Goal: Task Accomplishment & Management: Manage account settings

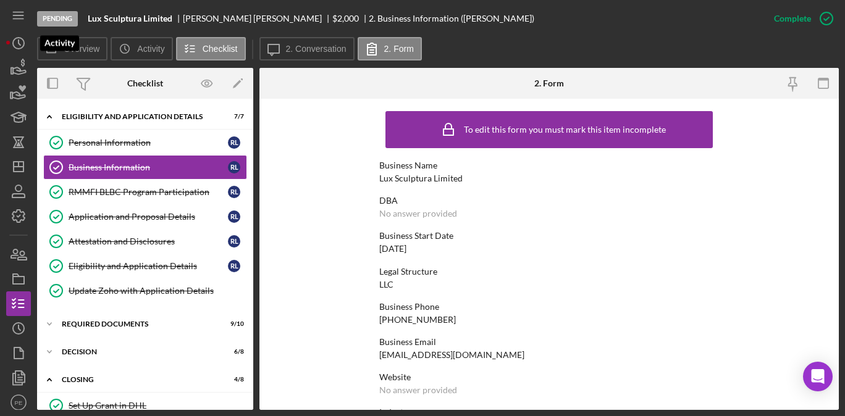
scroll to position [32, 0]
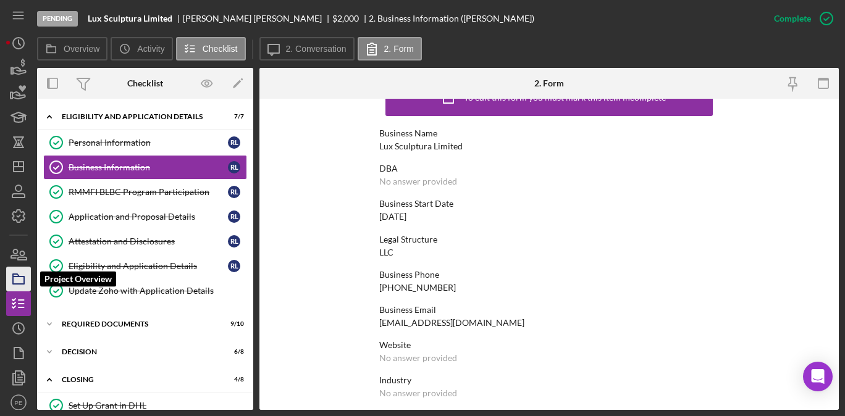
click at [19, 282] on icon "button" at bounding box center [18, 279] width 31 height 31
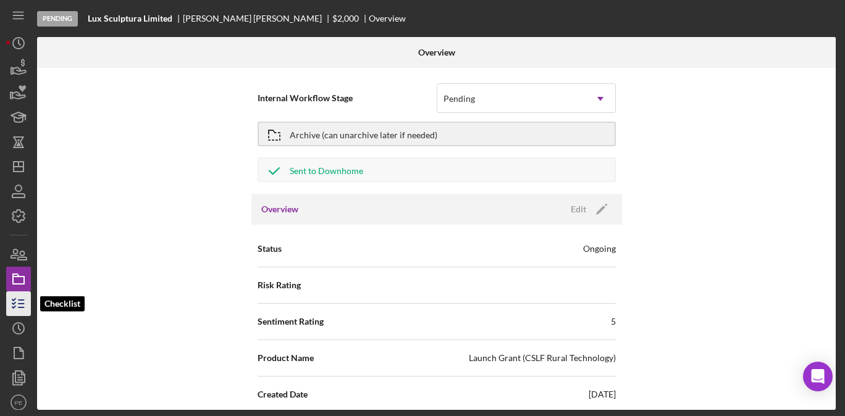
click at [22, 309] on icon "button" at bounding box center [18, 303] width 31 height 31
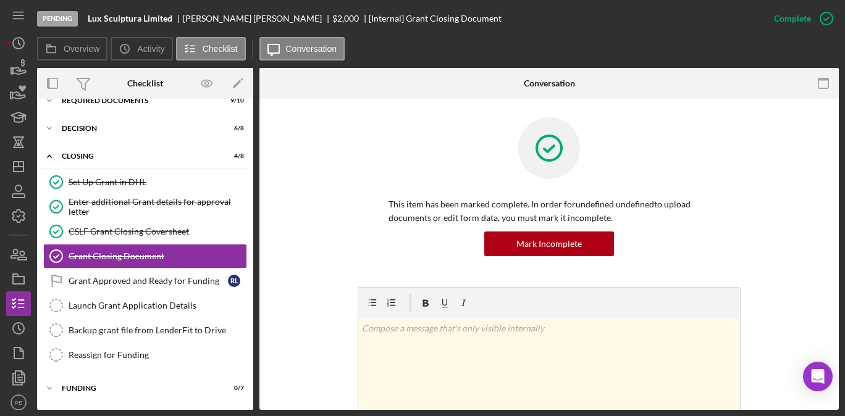
scroll to position [45, 0]
click at [135, 287] on link "Grant Approved and Ready for Funding Grant Approved and Ready for Funding R L" at bounding box center [145, 279] width 204 height 25
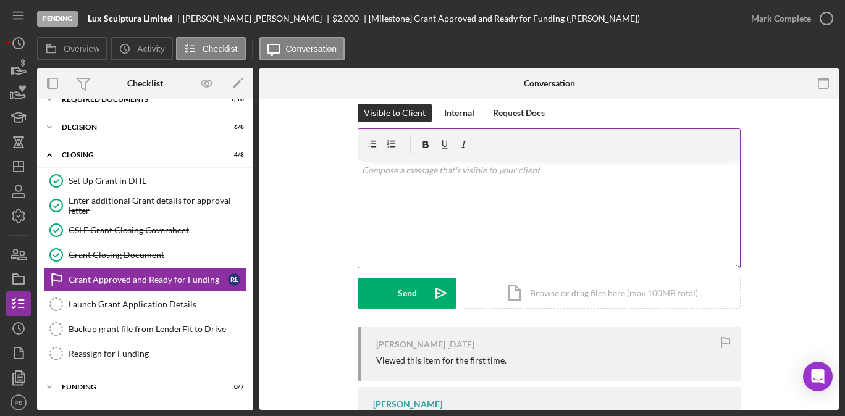
scroll to position [89, 0]
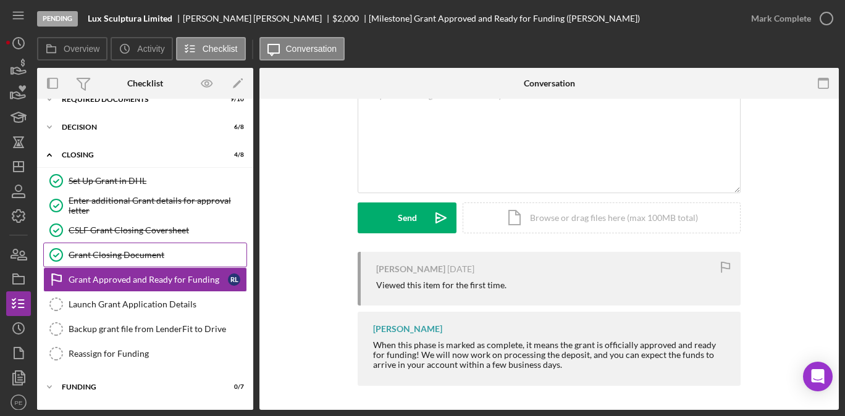
click at [154, 245] on link "Grant Closing Document Grant Closing Document" at bounding box center [145, 255] width 204 height 25
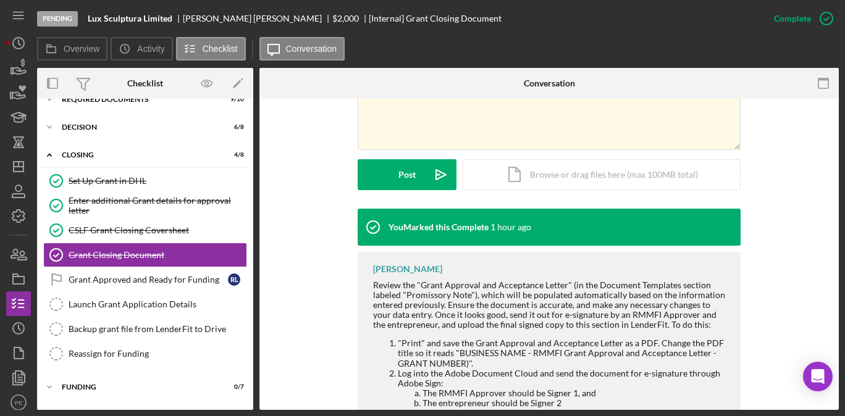
scroll to position [267, 0]
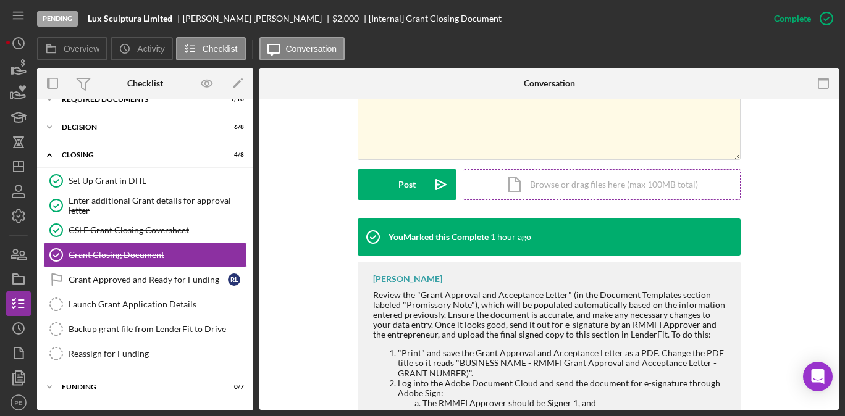
click at [502, 188] on div "Icon/Document Browse or drag files here (max 100MB total) Tap to choose files o…" at bounding box center [602, 184] width 278 height 31
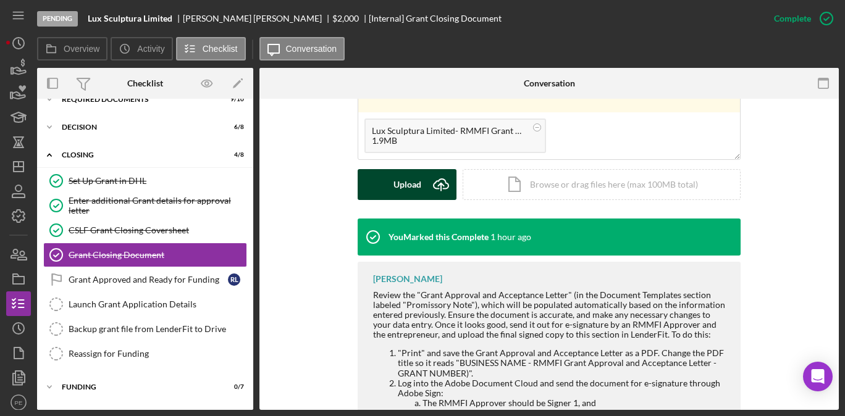
click at [416, 191] on div "Upload" at bounding box center [407, 184] width 28 height 31
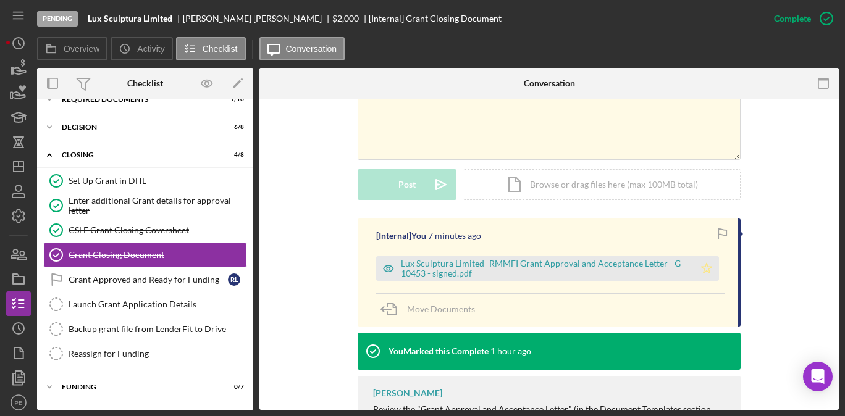
click at [705, 264] on polygon "button" at bounding box center [707, 268] width 11 height 10
click at [117, 287] on link "Grant Approved and Ready for Funding Grant Approved and Ready for Funding R L" at bounding box center [145, 279] width 204 height 25
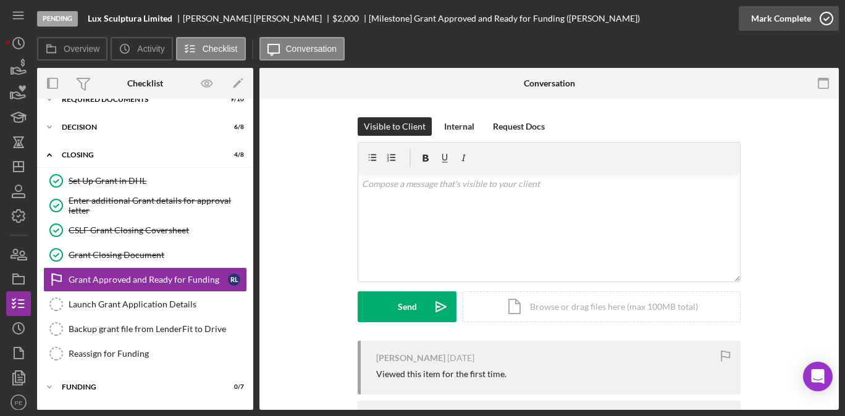
click at [778, 23] on div "Mark Complete" at bounding box center [781, 18] width 60 height 25
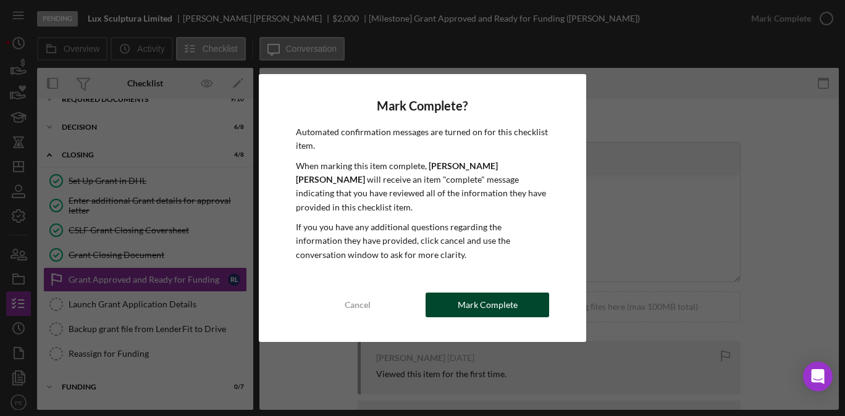
click at [521, 293] on button "Mark Complete" at bounding box center [488, 305] width 124 height 25
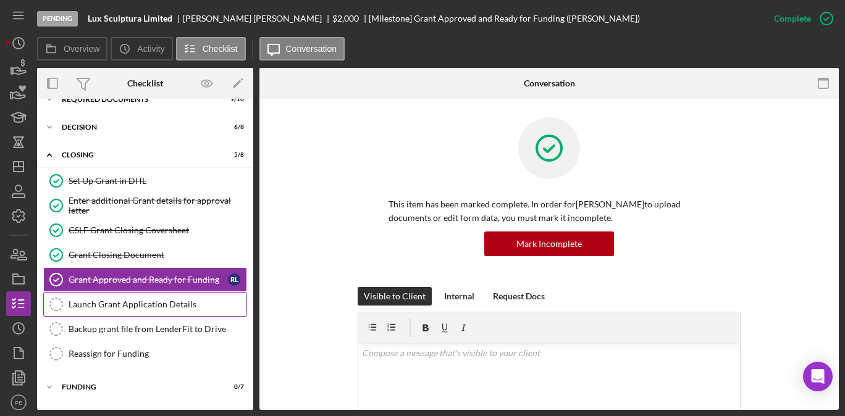
click at [177, 308] on div "Launch Grant Application Details" at bounding box center [158, 305] width 178 height 10
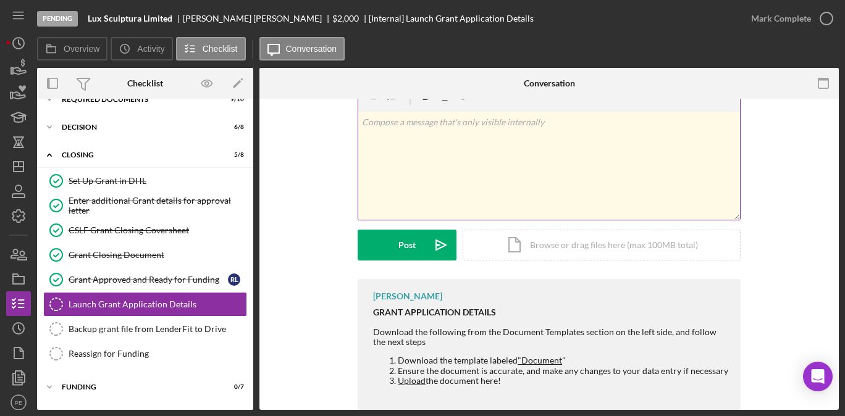
scroll to position [86, 0]
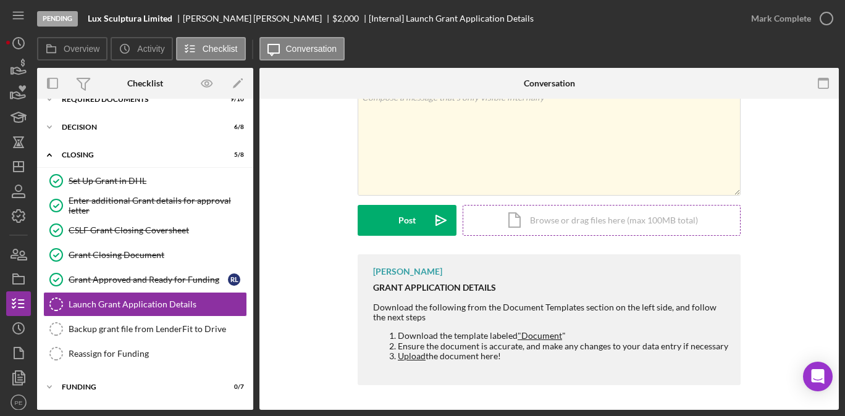
click at [565, 223] on div "Icon/Document Browse or drag files here (max 100MB total) Tap to choose files o…" at bounding box center [602, 220] width 278 height 31
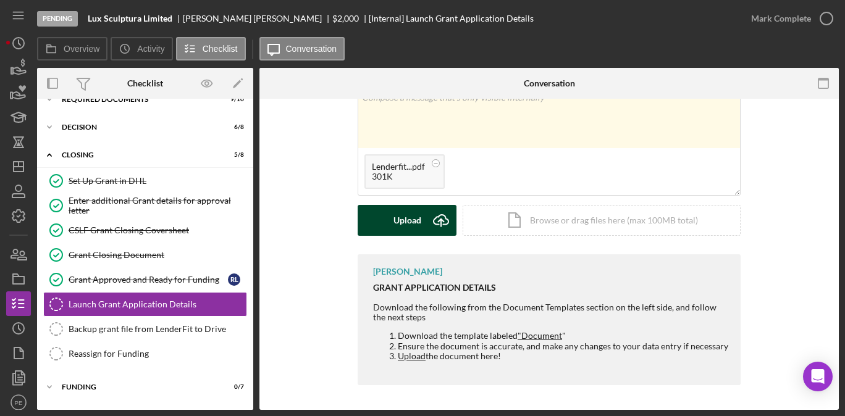
click at [387, 207] on button "Upload Icon/Upload" at bounding box center [407, 220] width 99 height 31
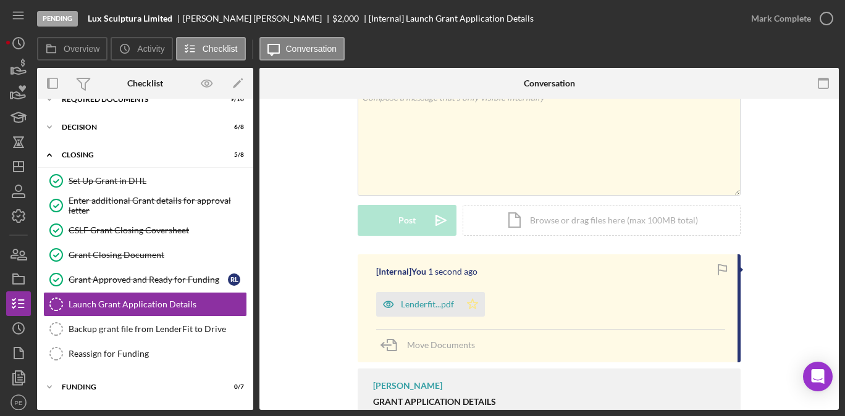
click at [474, 306] on icon "Icon/Star" at bounding box center [472, 304] width 25 height 25
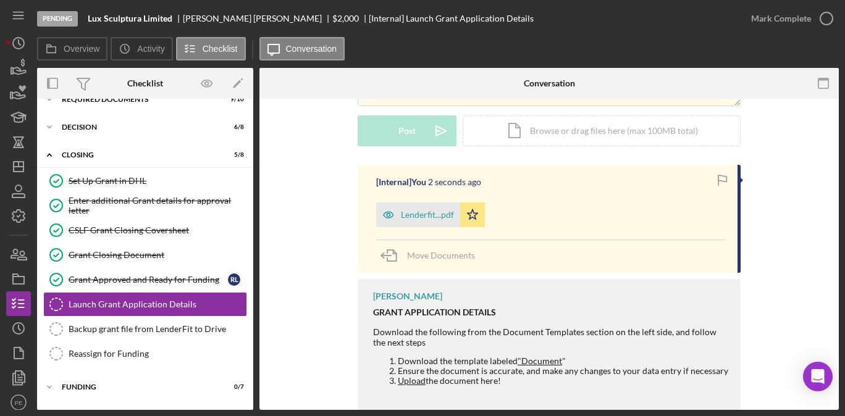
scroll to position [200, 0]
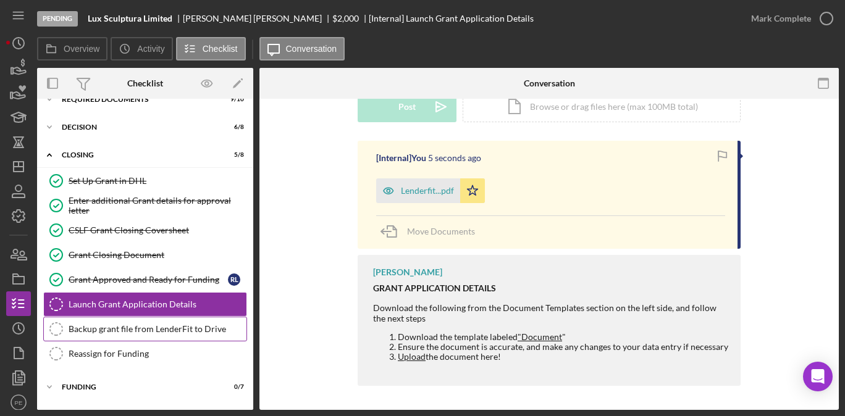
click at [120, 321] on link "Backup grant file from LenderFit to Drive Backup grant file from LenderFit to D…" at bounding box center [145, 329] width 204 height 25
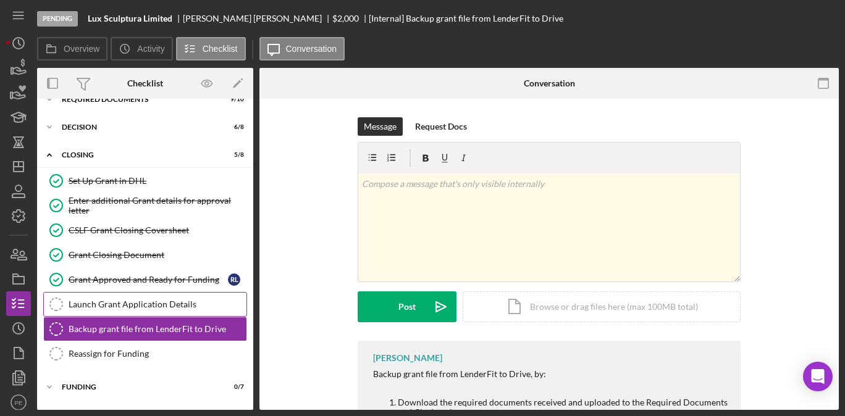
click at [120, 307] on div "Launch Grant Application Details" at bounding box center [158, 305] width 178 height 10
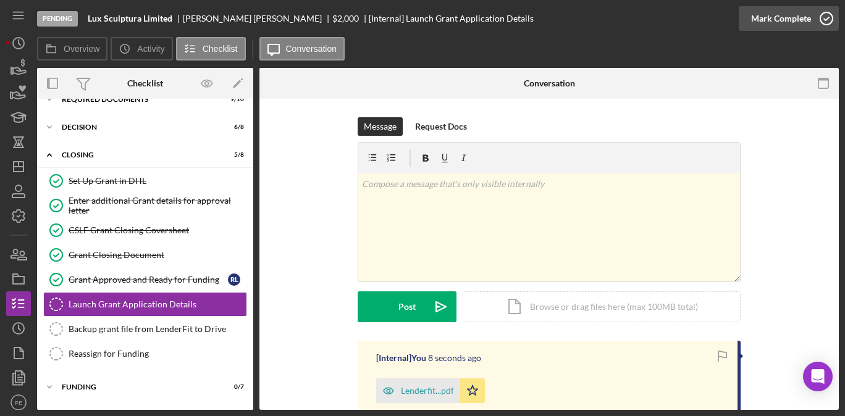
click at [784, 25] on div "Mark Complete" at bounding box center [781, 18] width 60 height 25
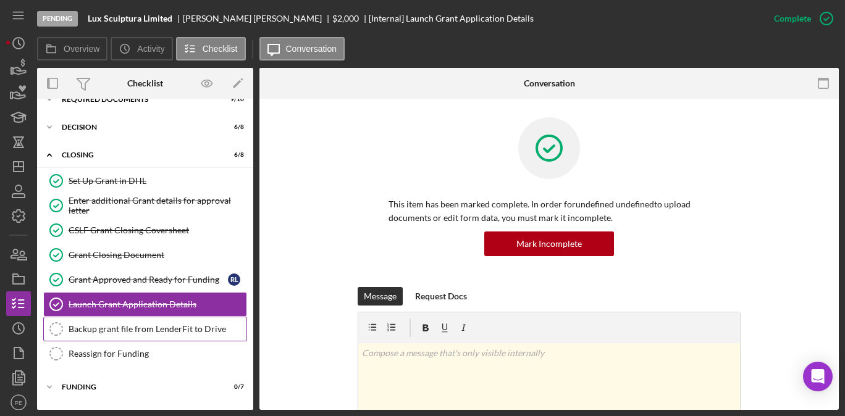
click at [184, 335] on link "Backup grant file from LenderFit to Drive Backup grant file from LenderFit to D…" at bounding box center [145, 329] width 204 height 25
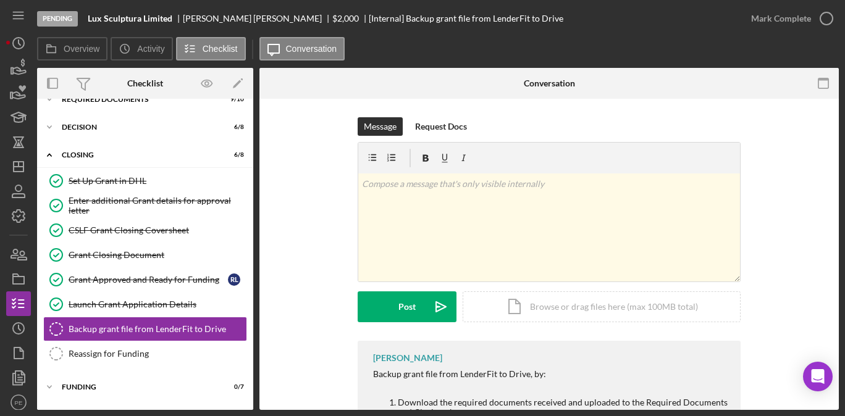
click at [173, 20] on div "Lux Sculptura Limited" at bounding box center [135, 19] width 95 height 10
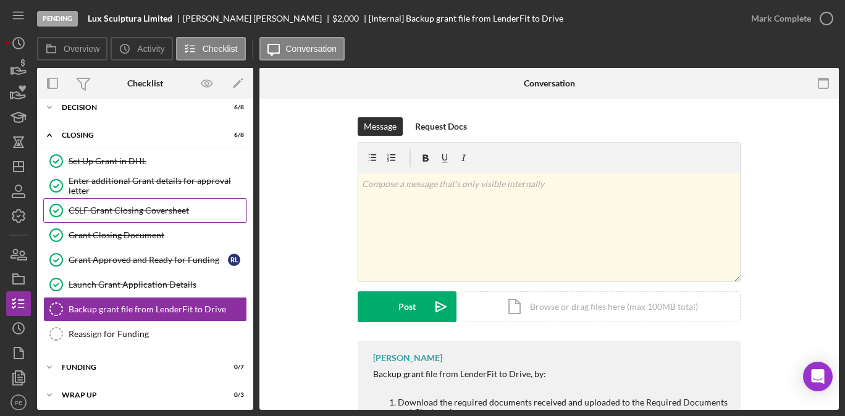
scroll to position [69, 0]
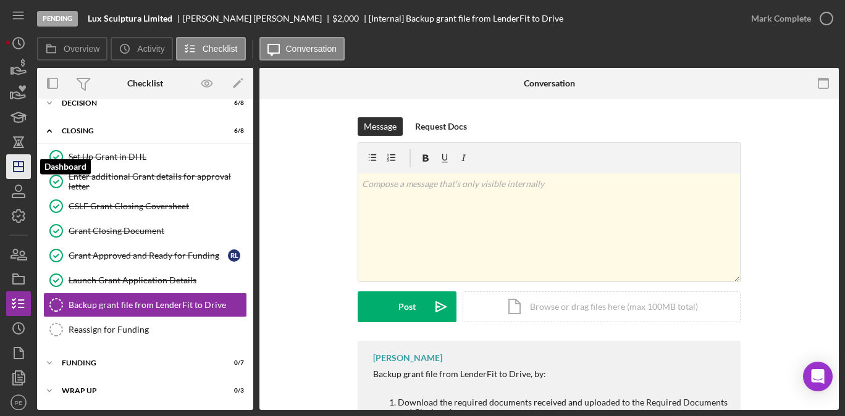
click at [16, 172] on icon "Icon/Dashboard" at bounding box center [18, 166] width 31 height 31
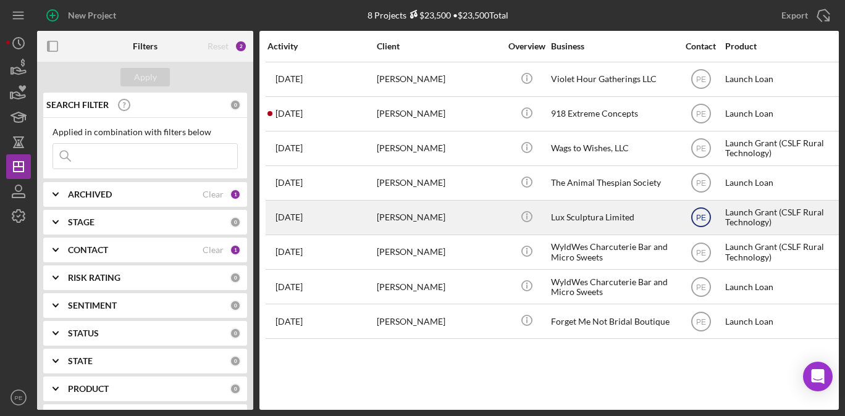
click at [697, 222] on icon "PE" at bounding box center [701, 217] width 31 height 31
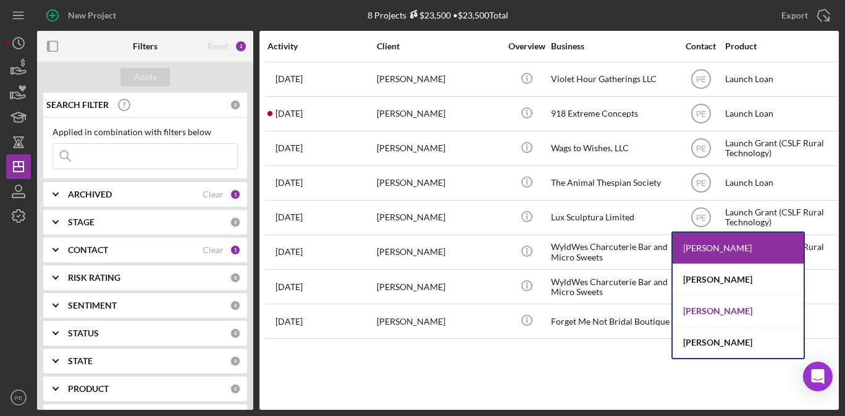
click at [713, 313] on div "Ryan Flanders" at bounding box center [738, 312] width 131 height 32
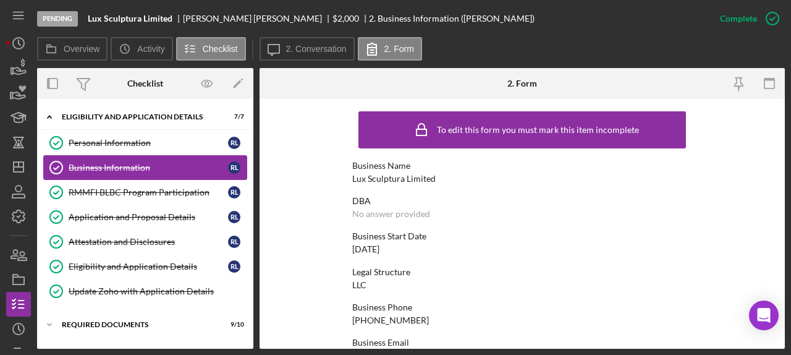
scroll to position [67, 0]
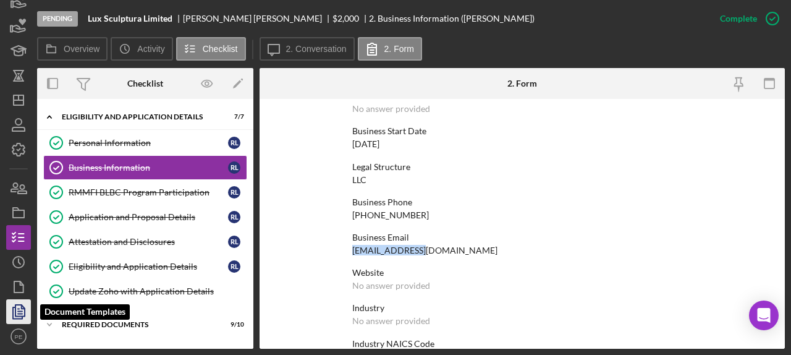
click at [14, 303] on icon "button" at bounding box center [18, 311] width 31 height 31
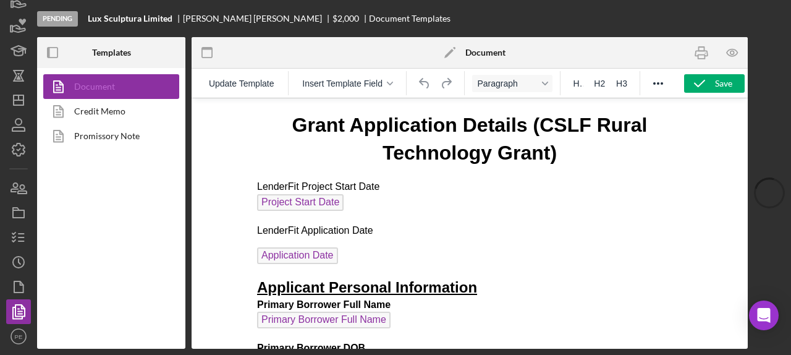
click at [95, 84] on link "Document" at bounding box center [108, 86] width 130 height 25
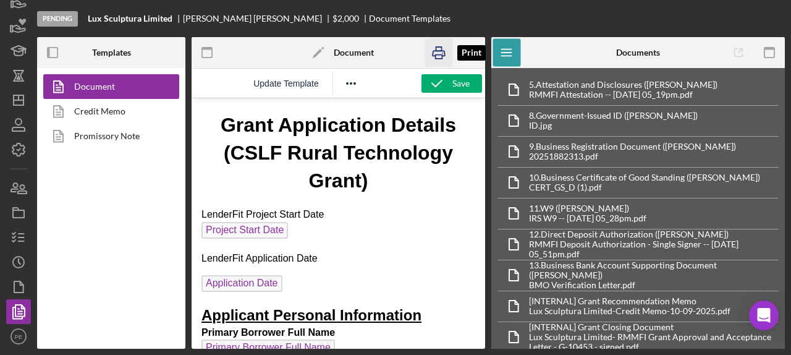
click at [441, 59] on icon "button" at bounding box center [438, 53] width 28 height 28
click at [24, 288] on icon "button" at bounding box center [18, 286] width 31 height 31
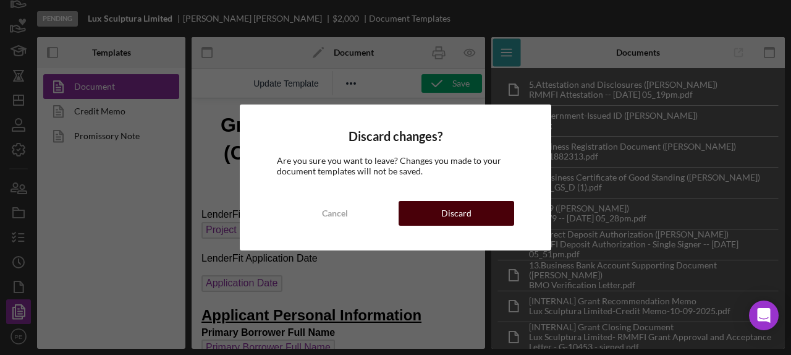
click at [475, 214] on button "Discard" at bounding box center [456, 213] width 116 height 25
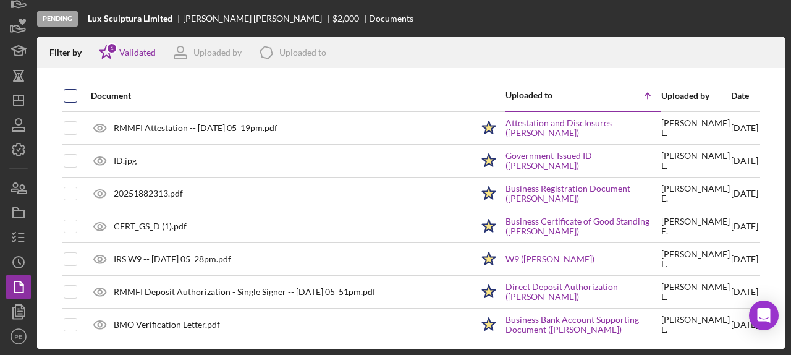
click at [66, 92] on input "checkbox" at bounding box center [70, 96] width 12 height 12
checkbox input "true"
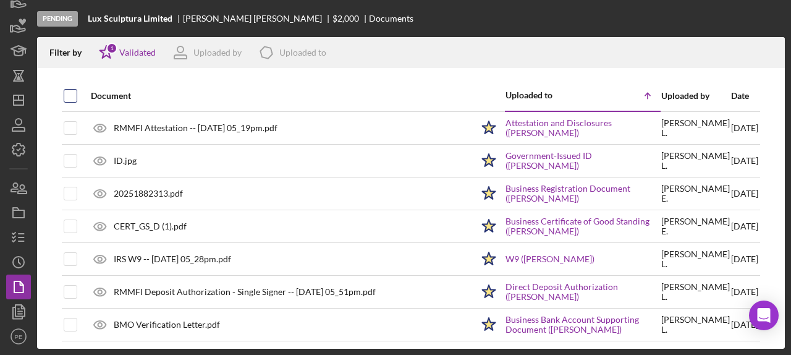
checkbox input "true"
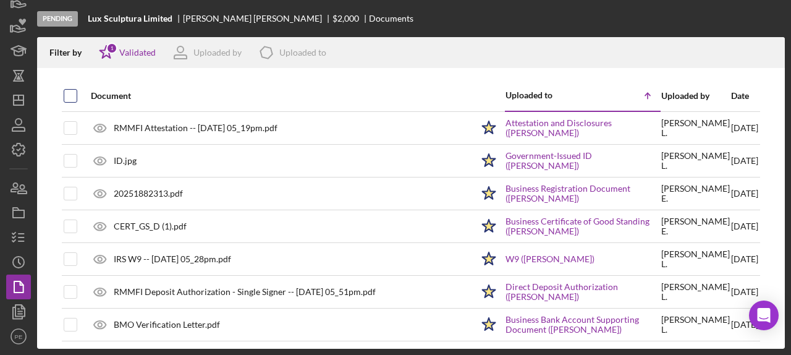
checkbox input "true"
click at [775, 51] on icon "Icon/Download" at bounding box center [769, 53] width 28 height 28
click at [175, 19] on div "Lux Sculptura Limited" at bounding box center [135, 19] width 95 height 10
drag, startPoint x: 172, startPoint y: 20, endPoint x: 88, endPoint y: 19, distance: 84.0
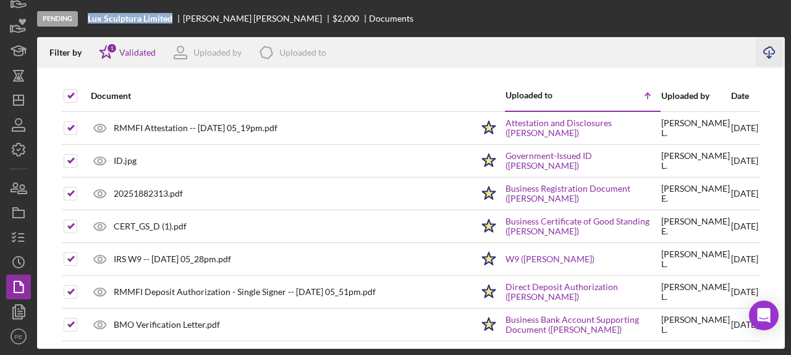
click at [88, 19] on b "Lux Sculptura Limited" at bounding box center [130, 19] width 85 height 10
copy b "Lux Sculptura Limited"
